Goal: Transaction & Acquisition: Purchase product/service

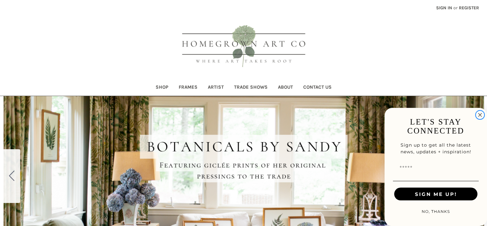
click at [480, 114] on circle "Close dialog" at bounding box center [479, 114] width 7 height 7
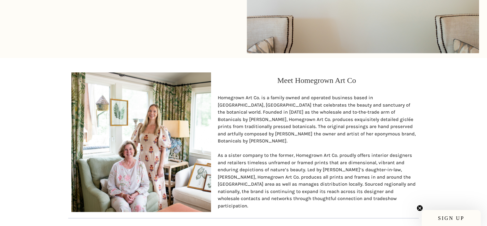
scroll to position [466, 0]
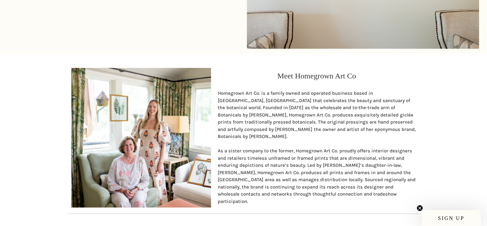
drag, startPoint x: 490, startPoint y: 77, endPoint x: 507, endPoint y: 159, distance: 84.4
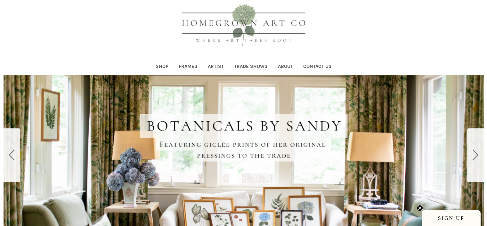
scroll to position [32, 0]
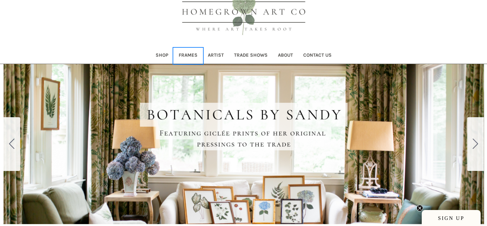
click at [185, 55] on link "Frames" at bounding box center [187, 56] width 29 height 16
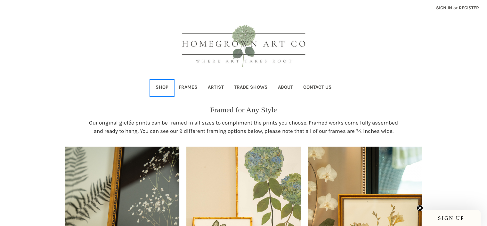
click at [163, 86] on link "Shop" at bounding box center [161, 88] width 23 height 16
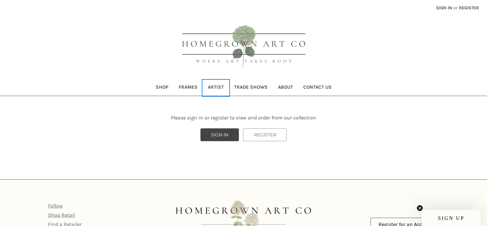
click at [214, 86] on link "Artist" at bounding box center [215, 88] width 26 height 16
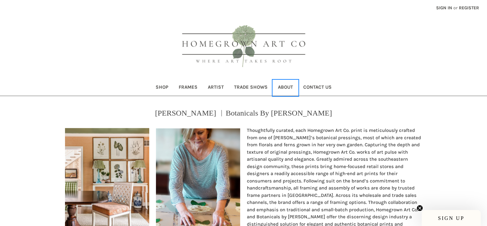
click at [284, 86] on link "About" at bounding box center [285, 88] width 25 height 16
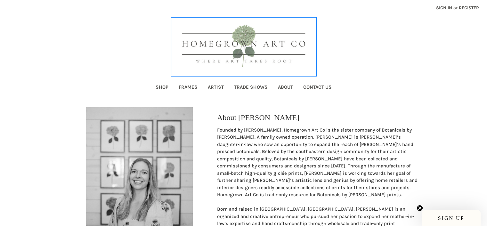
click at [272, 41] on img at bounding box center [243, 47] width 144 height 58
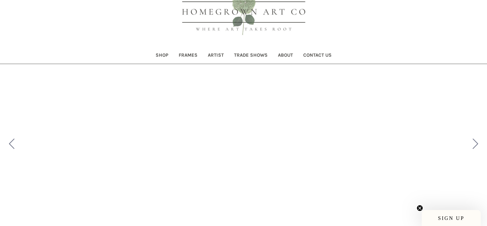
scroll to position [64, 0]
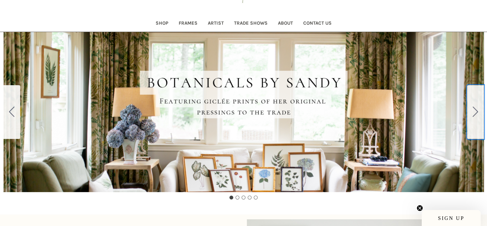
click at [474, 112] on icon "Go to slide 2" at bounding box center [474, 112] width 5 height 10
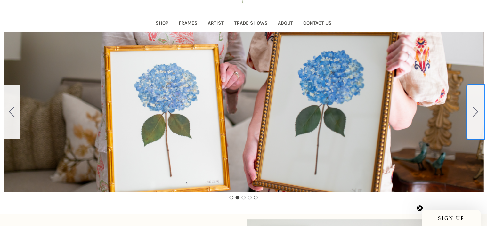
click at [474, 112] on icon "Go to slide 3" at bounding box center [474, 112] width 5 height 10
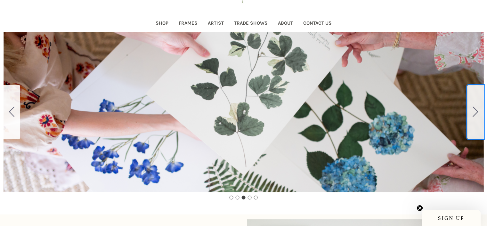
click at [474, 112] on icon "Go to slide 4" at bounding box center [474, 112] width 5 height 10
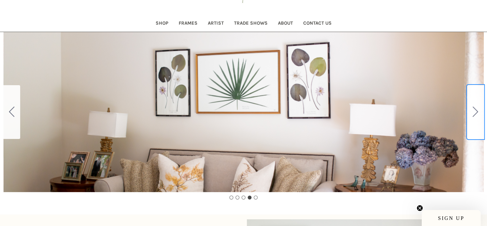
click at [474, 112] on icon "Go to slide 5" at bounding box center [474, 112] width 5 height 10
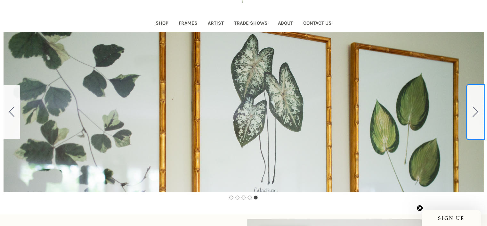
click at [474, 112] on icon "Go to slide 1" at bounding box center [474, 112] width 5 height 10
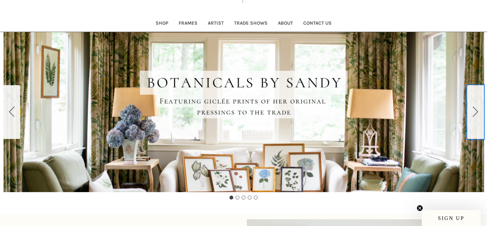
click at [474, 112] on icon "Go to slide 2" at bounding box center [474, 112] width 5 height 10
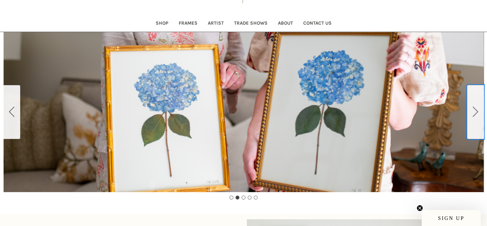
click at [474, 112] on icon "Go to slide 3" at bounding box center [474, 112] width 5 height 10
